Goal: Information Seeking & Learning: Learn about a topic

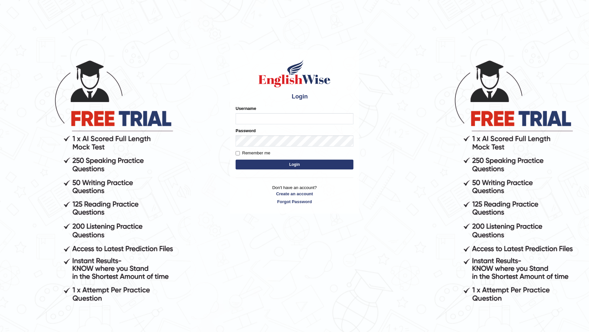
click at [294, 116] on input "Username" at bounding box center [295, 118] width 118 height 11
type input "DR1915"
click at [236, 160] on button "Login" at bounding box center [295, 165] width 118 height 10
click at [272, 117] on input "Username" at bounding box center [295, 118] width 118 height 11
type input "DR1915"
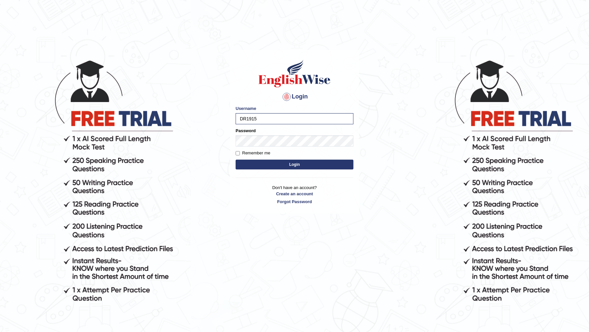
click at [276, 148] on form "Please fix the following errors: Username DR1915 Password Remember me Login" at bounding box center [295, 138] width 118 height 66
click at [236, 160] on button "Login" at bounding box center [295, 165] width 118 height 10
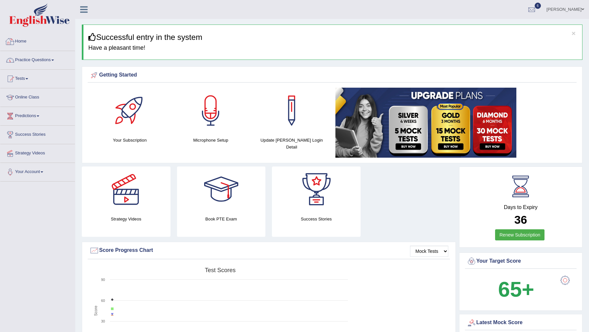
click at [51, 58] on link "Practice Questions" at bounding box center [37, 59] width 75 height 16
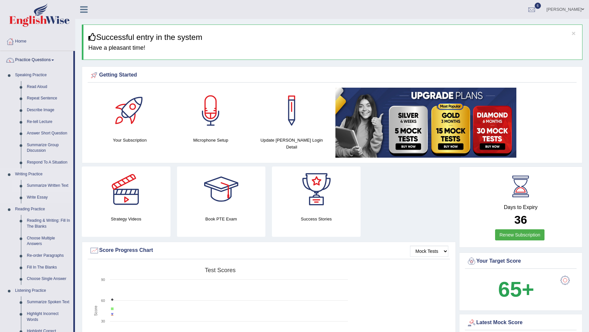
click at [46, 185] on link "Summarize Written Text" at bounding box center [48, 186] width 49 height 12
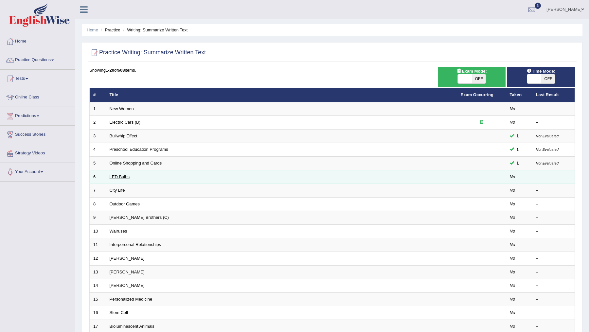
click at [120, 174] on link "LED Bulbs" at bounding box center [120, 176] width 20 height 5
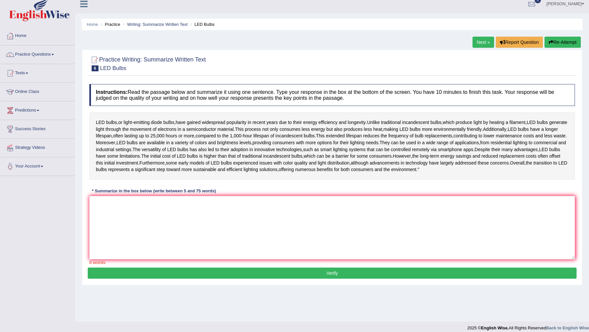
scroll to position [9, 0]
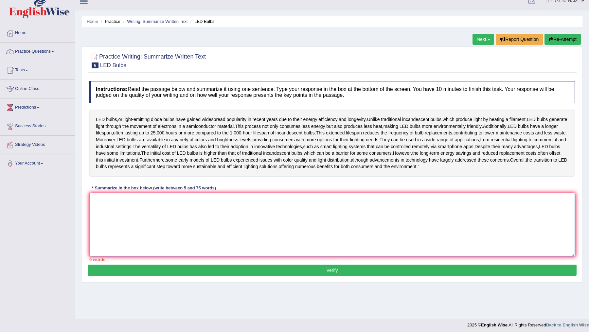
click at [205, 236] on textarea at bounding box center [332, 224] width 486 height 63
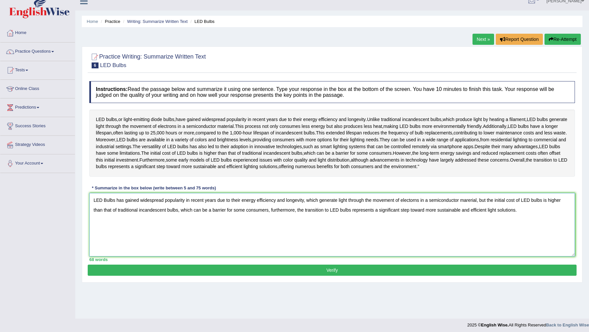
scroll to position [11, 0]
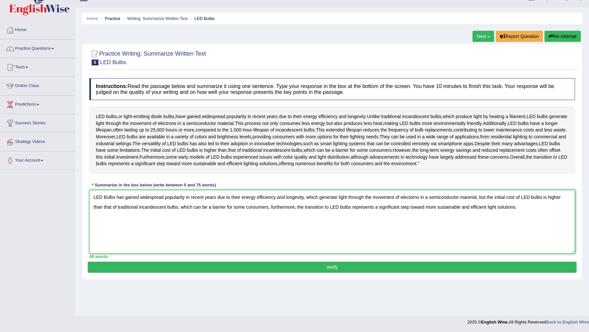
type textarea "LED Bulbs has gained widespread popularity in recent years due to their energy …"
click at [237, 273] on button "Verify" at bounding box center [332, 267] width 489 height 11
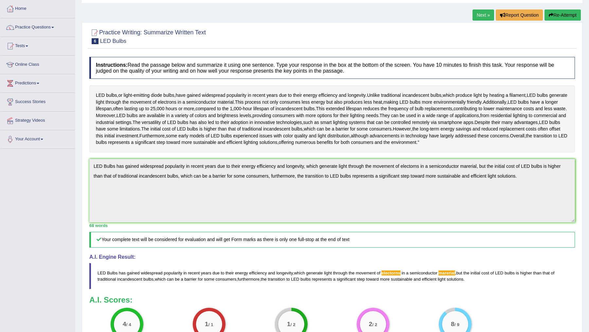
scroll to position [0, 0]
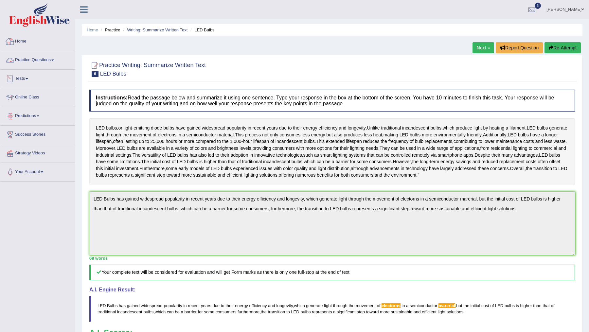
click at [43, 60] on link "Practice Questions" at bounding box center [37, 59] width 75 height 16
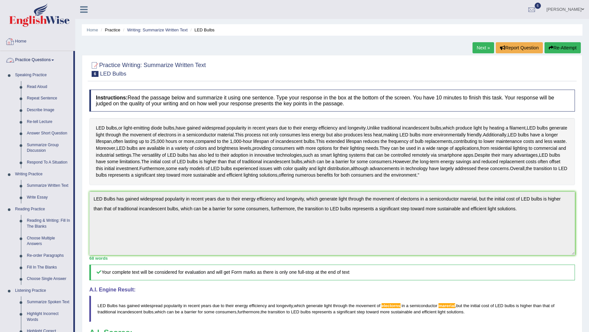
click at [20, 42] on link "Home" at bounding box center [37, 40] width 75 height 16
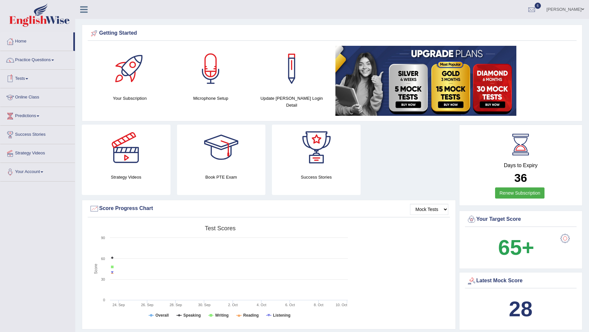
click at [26, 75] on link "Tests" at bounding box center [37, 78] width 75 height 16
click at [29, 93] on link "Take Practice Sectional Test" at bounding box center [42, 94] width 61 height 12
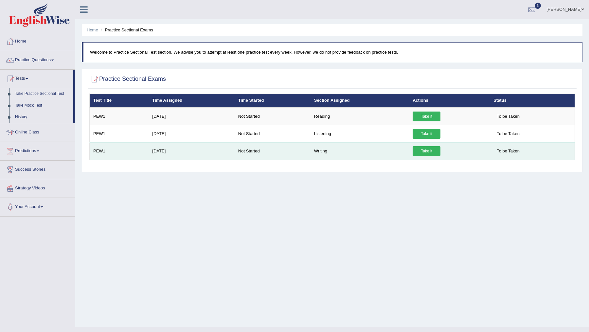
click at [428, 152] on link "Take it" at bounding box center [427, 151] width 28 height 10
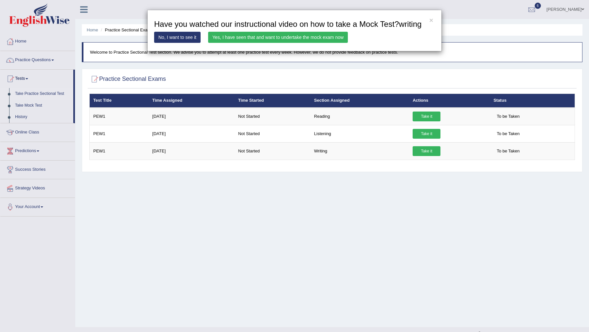
click at [271, 43] on link "Yes, I have seen that and want to undertake the mock exam now" at bounding box center [278, 37] width 140 height 11
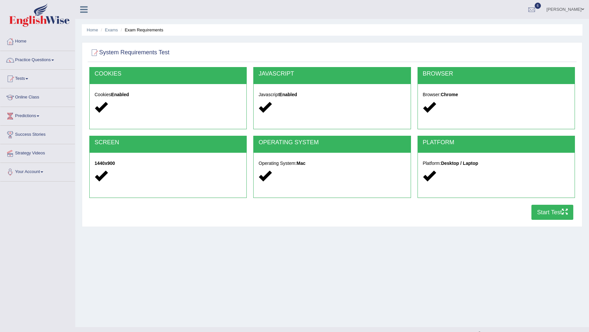
click at [541, 210] on button "Start Test" at bounding box center [552, 212] width 42 height 15
